Goal: Check status: Check status

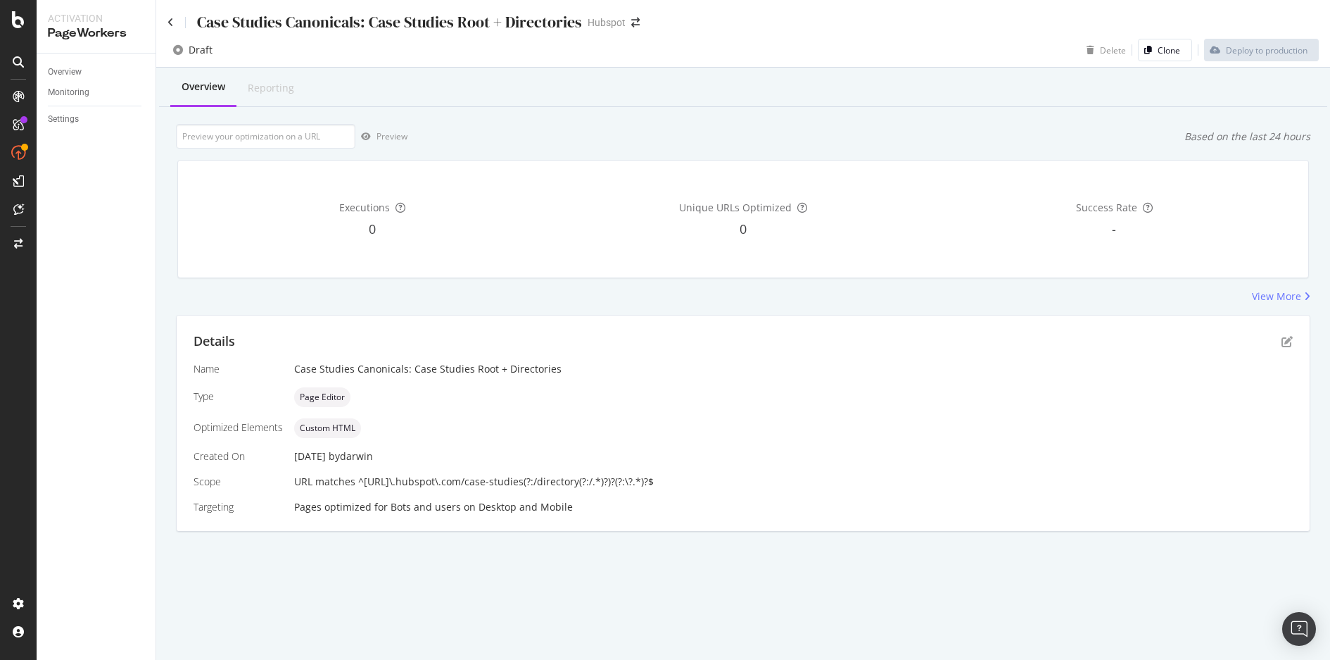
click at [856, 132] on div "Preview Based on the last 24 hours" at bounding box center [743, 136] width 1135 height 25
click at [99, 444] on div "Overview Monitoring Settings" at bounding box center [96, 356] width 119 height 606
